Goal: Information Seeking & Learning: Learn about a topic

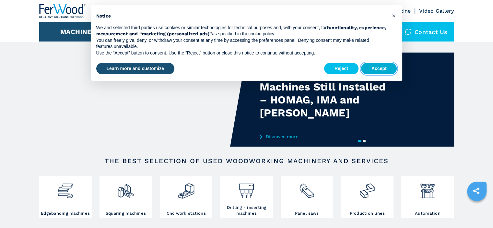
drag, startPoint x: 383, startPoint y: 69, endPoint x: 344, endPoint y: 81, distance: 40.7
click at [383, 69] on button "Accept" at bounding box center [379, 69] width 36 height 12
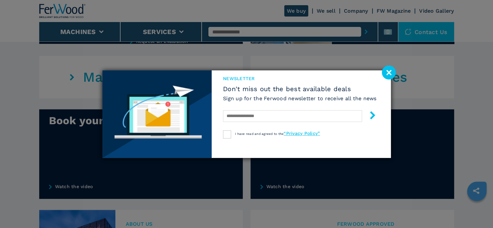
scroll to position [475, 0]
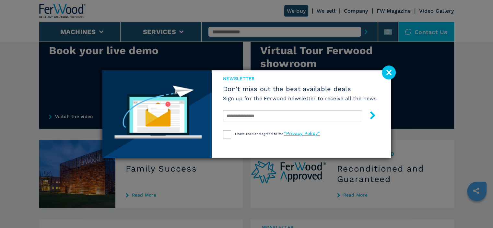
click at [390, 74] on image at bounding box center [389, 72] width 14 height 14
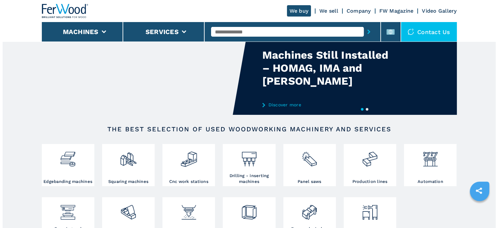
scroll to position [22, 0]
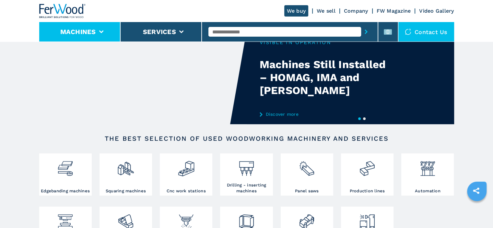
click at [99, 33] on icon at bounding box center [101, 31] width 5 height 3
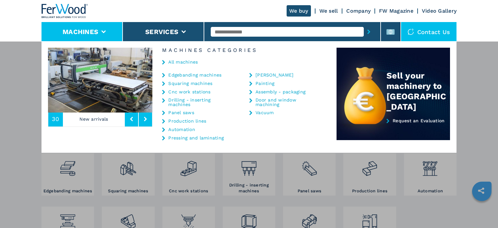
click at [194, 75] on link "Edgebanding machines" at bounding box center [194, 75] width 53 height 5
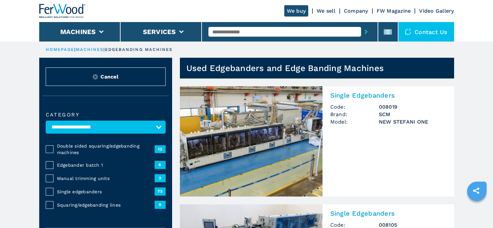
click at [210, 114] on img at bounding box center [251, 141] width 143 height 110
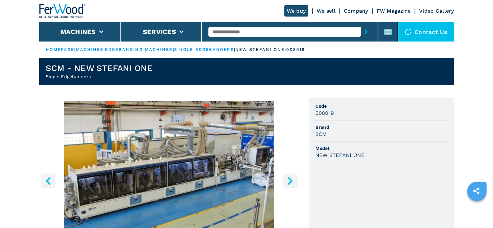
scroll to position [151, 0]
